Goal: Transaction & Acquisition: Book appointment/travel/reservation

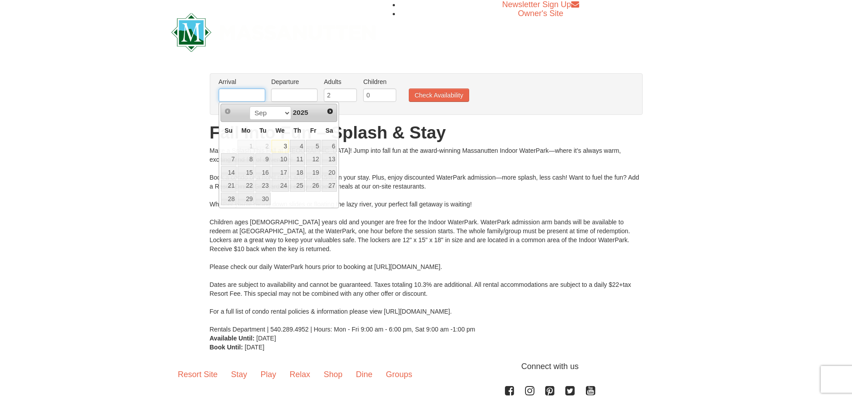
click at [231, 97] on input "text" at bounding box center [242, 95] width 47 height 13
click at [331, 112] on span "Next" at bounding box center [329, 111] width 7 height 7
click at [330, 114] on span "Next" at bounding box center [329, 111] width 7 height 7
click at [327, 145] on link "6" at bounding box center [328, 146] width 15 height 13
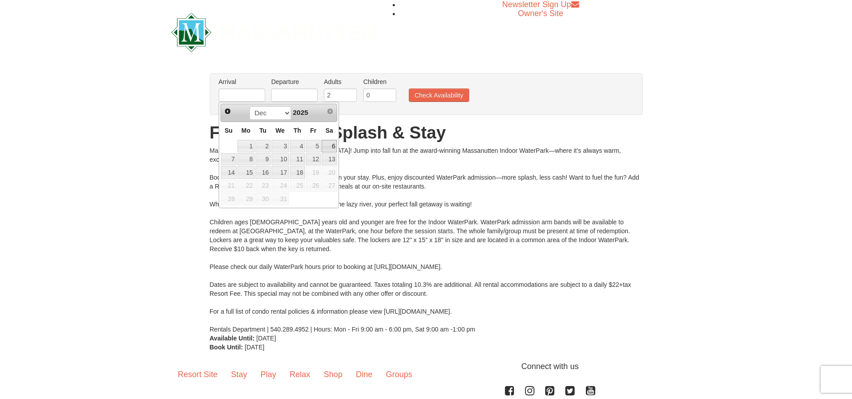
type input "[DATE]"
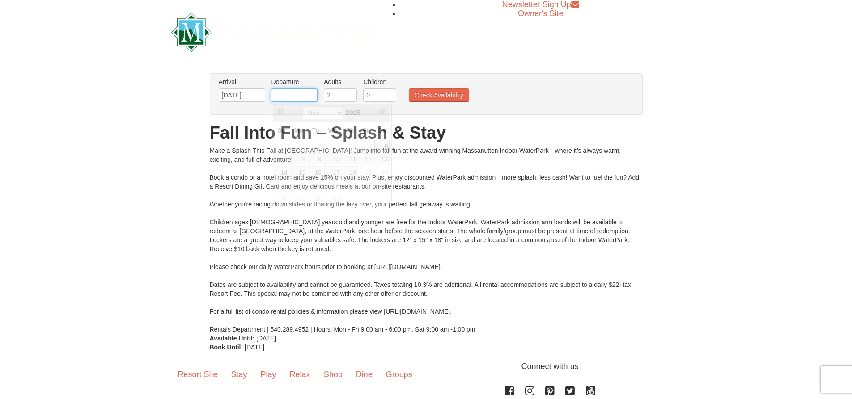
click at [296, 95] on input "text" at bounding box center [294, 95] width 47 height 13
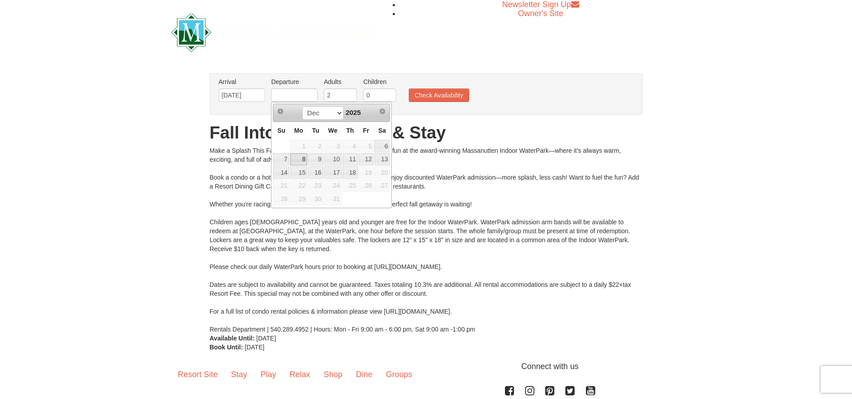
click at [301, 162] on link "8" at bounding box center [298, 159] width 17 height 13
type input "[DATE]"
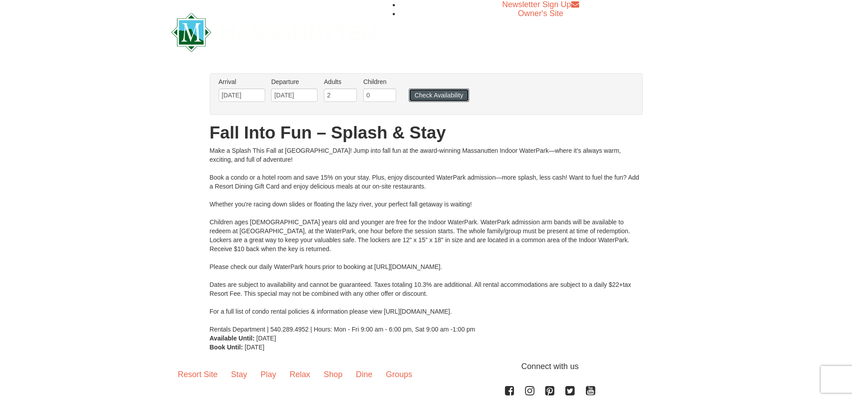
click at [437, 93] on button "Check Availability" at bounding box center [439, 95] width 60 height 13
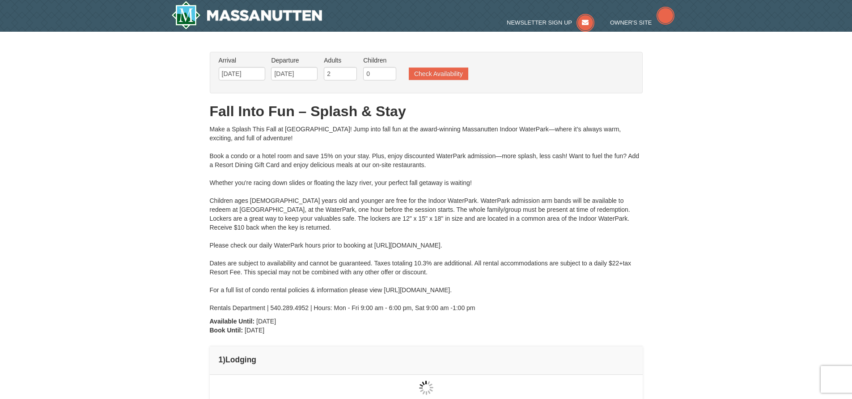
type input "[DATE]"
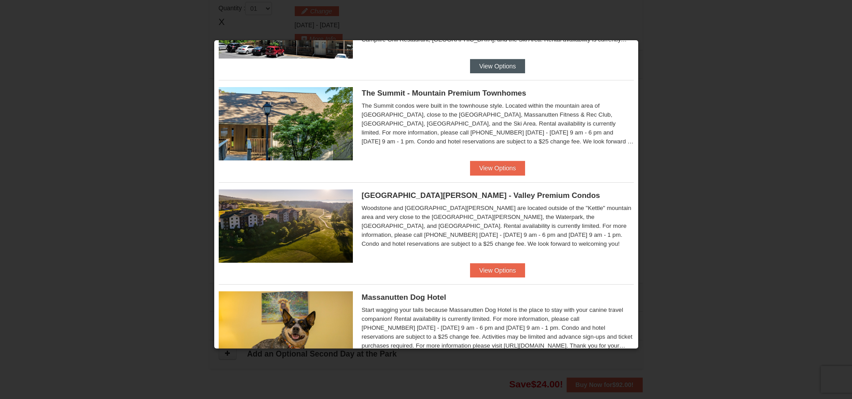
scroll to position [238, 0]
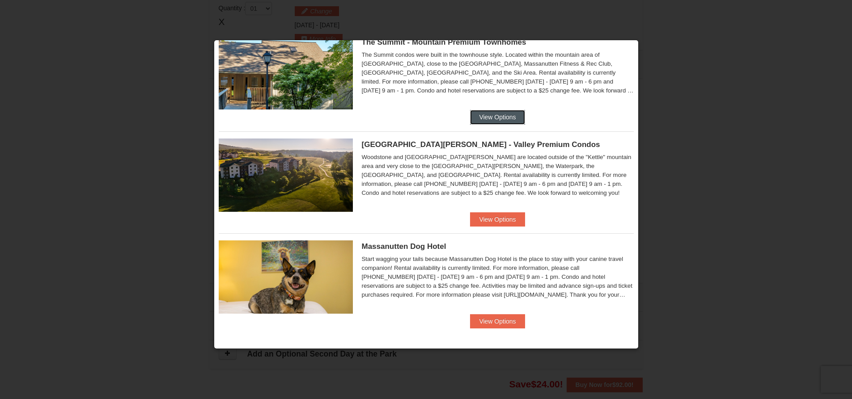
click at [499, 116] on button "View Options" at bounding box center [497, 117] width 55 height 14
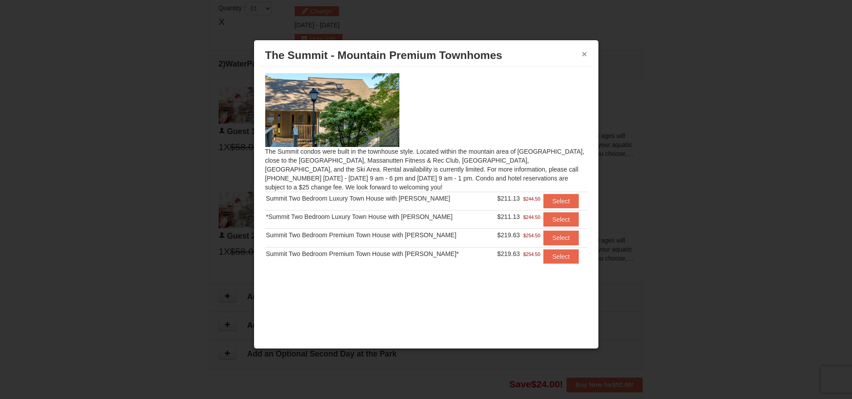
click at [583, 54] on button "×" at bounding box center [584, 54] width 5 height 9
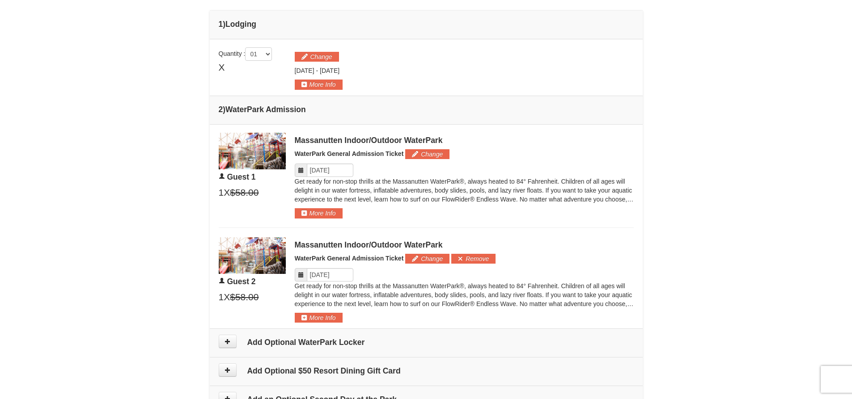
scroll to position [336, 0]
